Goal: Transaction & Acquisition: Purchase product/service

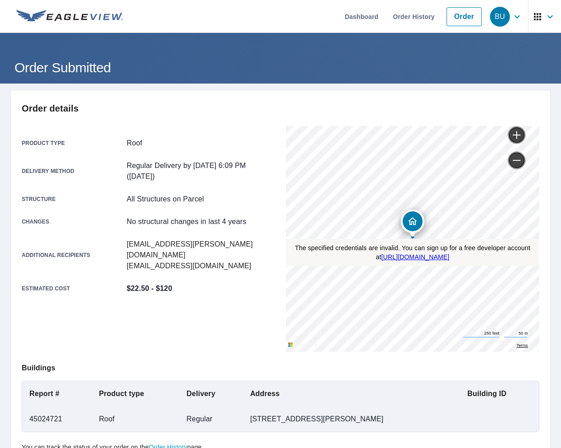
click at [469, 12] on link "Order" at bounding box center [463, 16] width 35 height 19
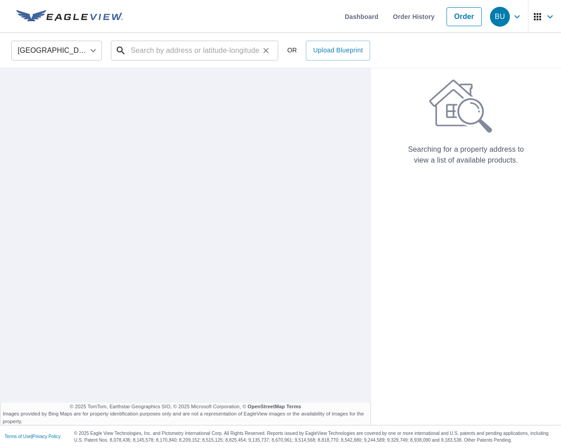
click at [214, 51] on input "text" at bounding box center [195, 50] width 129 height 25
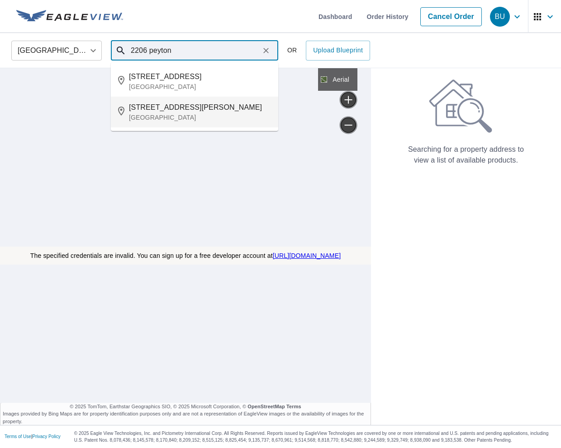
click at [204, 103] on span "[STREET_ADDRESS][PERSON_NAME]" at bounding box center [200, 107] width 142 height 11
type input "[STREET_ADDRESS][PERSON_NAME]"
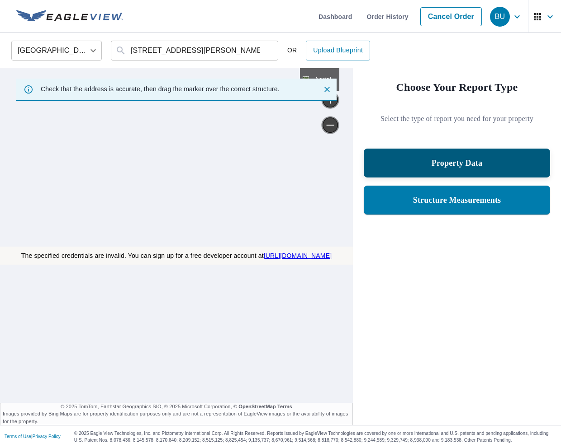
click at [466, 166] on p "Property Data" at bounding box center [456, 163] width 51 height 11
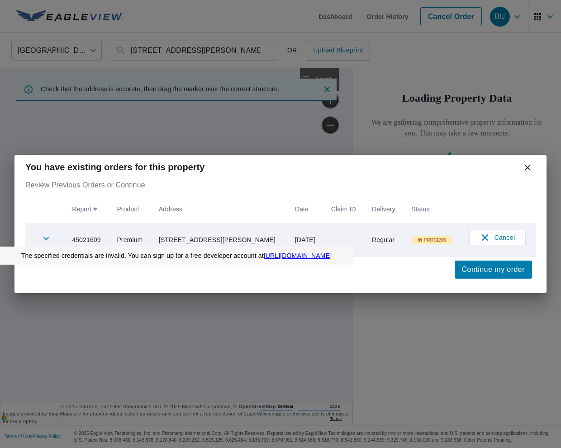
click at [524, 174] on div "You have existing orders for this property" at bounding box center [280, 167] width 532 height 25
click at [528, 158] on div "You have existing orders for this property" at bounding box center [280, 167] width 532 height 25
click at [528, 169] on icon at bounding box center [527, 168] width 6 height 6
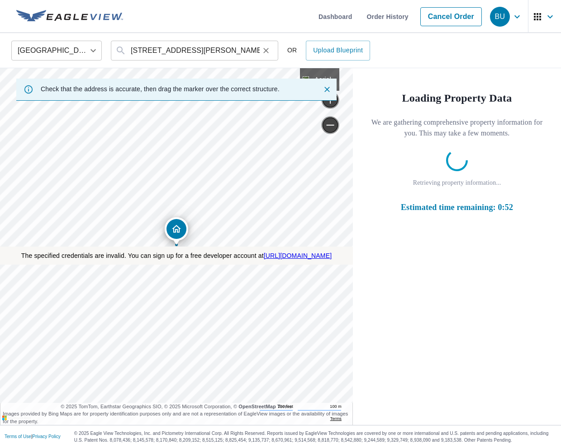
click at [265, 52] on icon "Clear" at bounding box center [265, 50] width 9 height 9
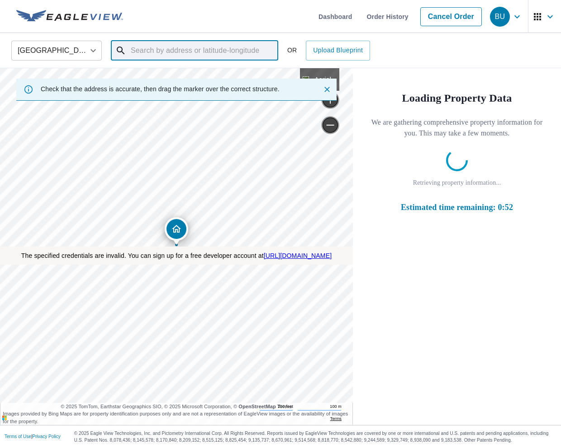
click at [221, 48] on input "text" at bounding box center [195, 50] width 129 height 25
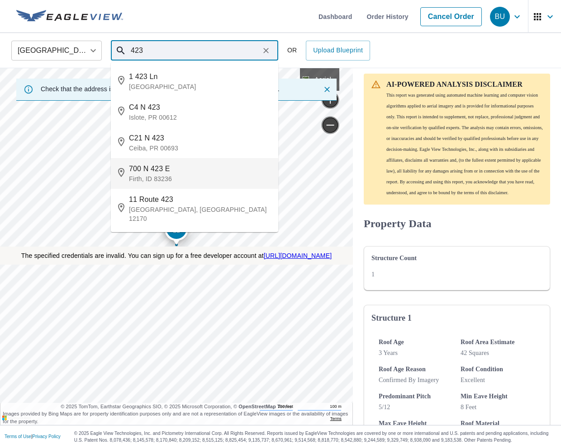
click at [200, 169] on span "700 N 423 E" at bounding box center [200, 169] width 142 height 11
type input "[STREET_ADDRESS]"
